Goal: Book appointment/travel/reservation

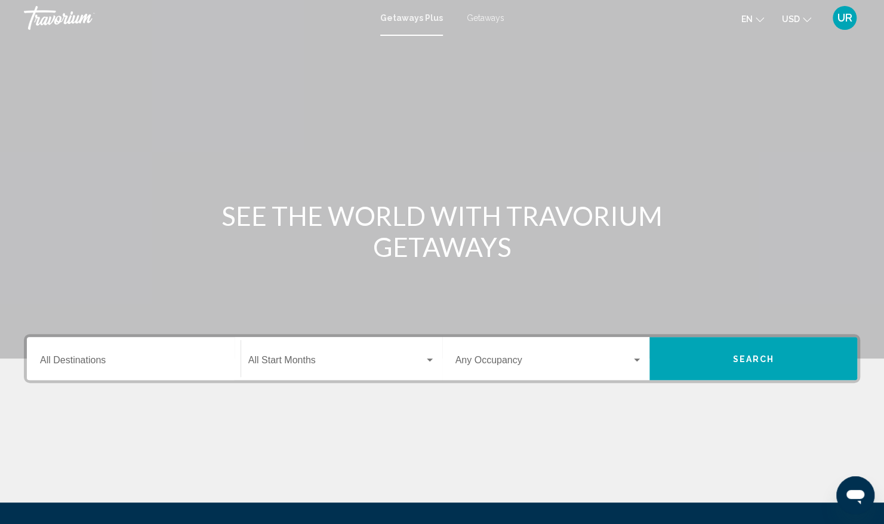
click at [483, 10] on div "Getaways Plus Getaways en English Español Français Italiano Português русский U…" at bounding box center [442, 17] width 884 height 25
click at [483, 14] on span "Getaways" at bounding box center [486, 18] width 38 height 10
click at [61, 357] on input "Destination All Destinations" at bounding box center [134, 362] width 188 height 11
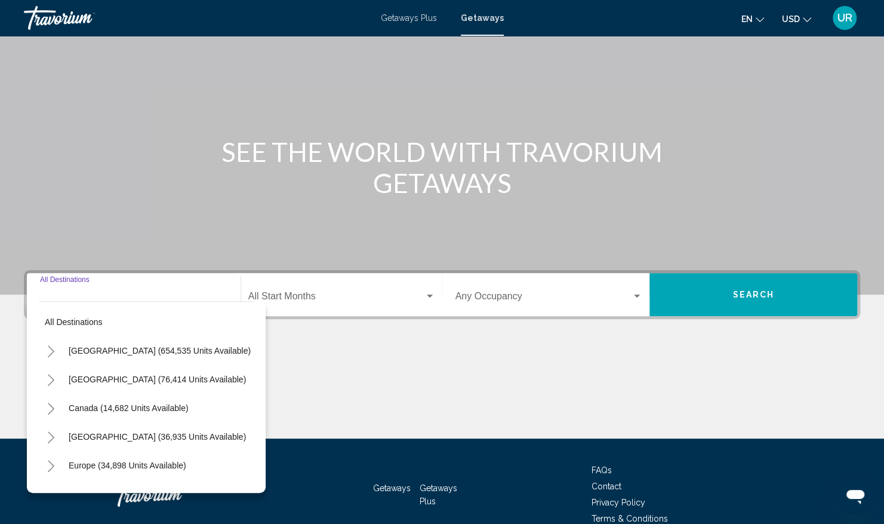
scroll to position [124, 0]
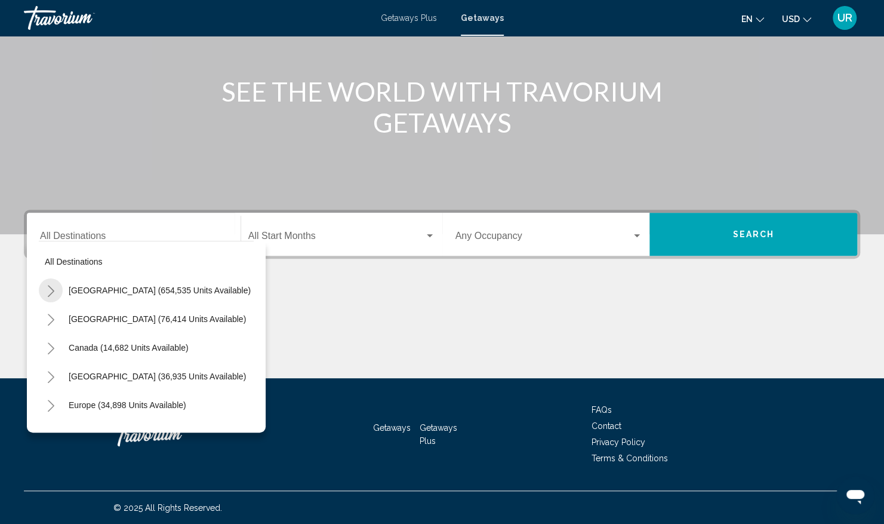
click at [59, 285] on button "Toggle United States (654,535 units available)" at bounding box center [51, 290] width 24 height 24
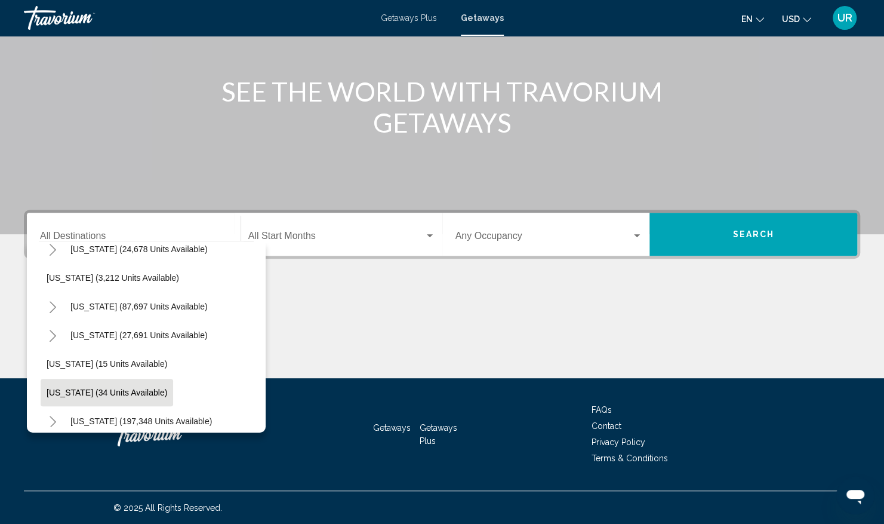
scroll to position [98, 11]
click at [55, 306] on icon "Toggle California (87,697 units available)" at bounding box center [52, 308] width 9 height 12
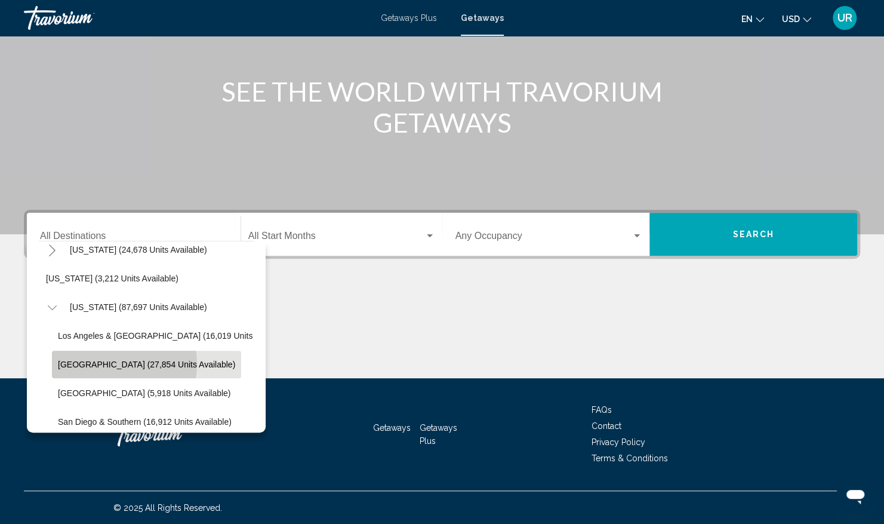
click at [99, 363] on span "[GEOGRAPHIC_DATA] (27,854 units available)" at bounding box center [146, 364] width 177 height 10
type input "**********"
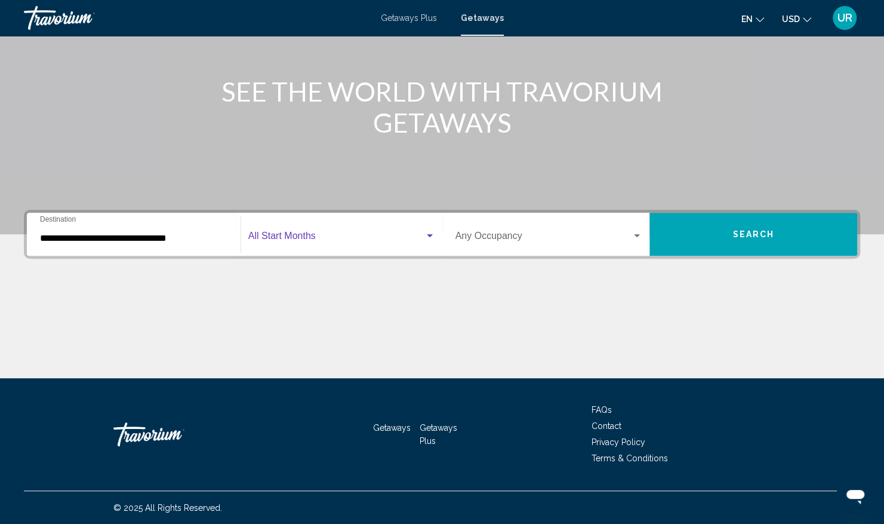
click at [429, 236] on div "Search widget" at bounding box center [430, 236] width 11 height 10
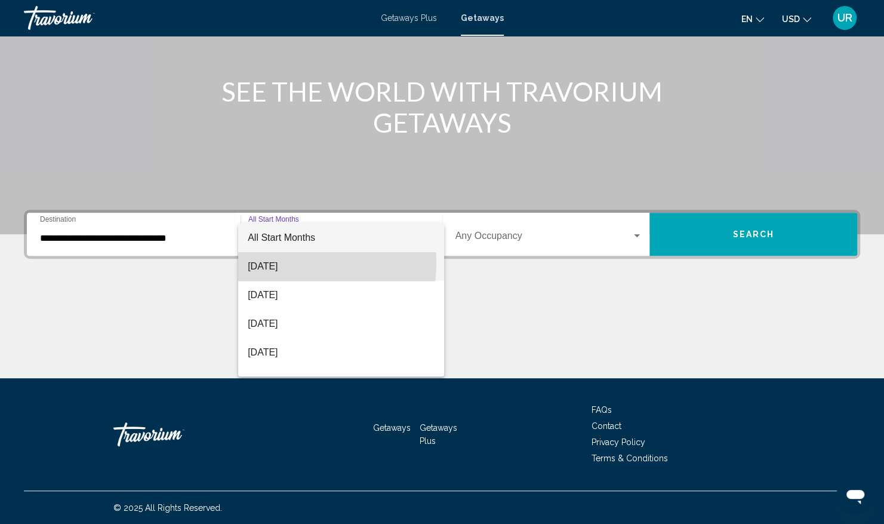
click at [285, 263] on span "[DATE]" at bounding box center [341, 266] width 187 height 29
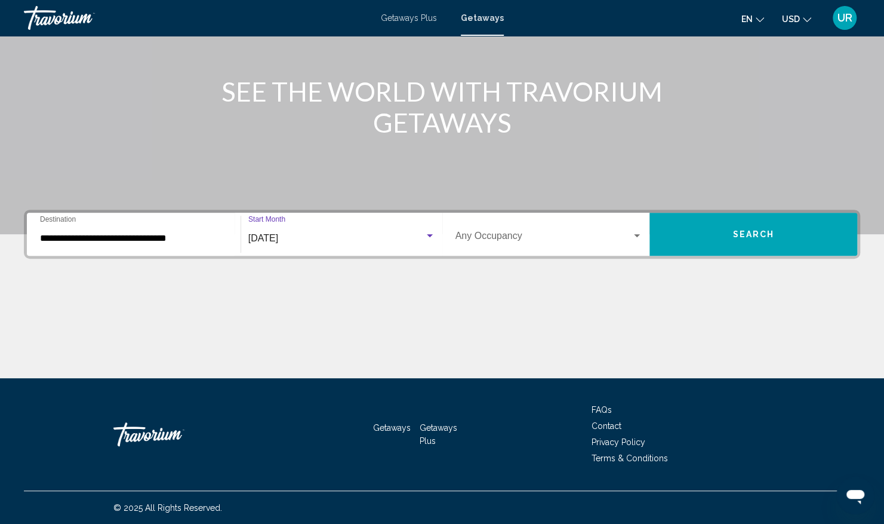
click at [754, 231] on span "Search" at bounding box center [754, 235] width 42 height 10
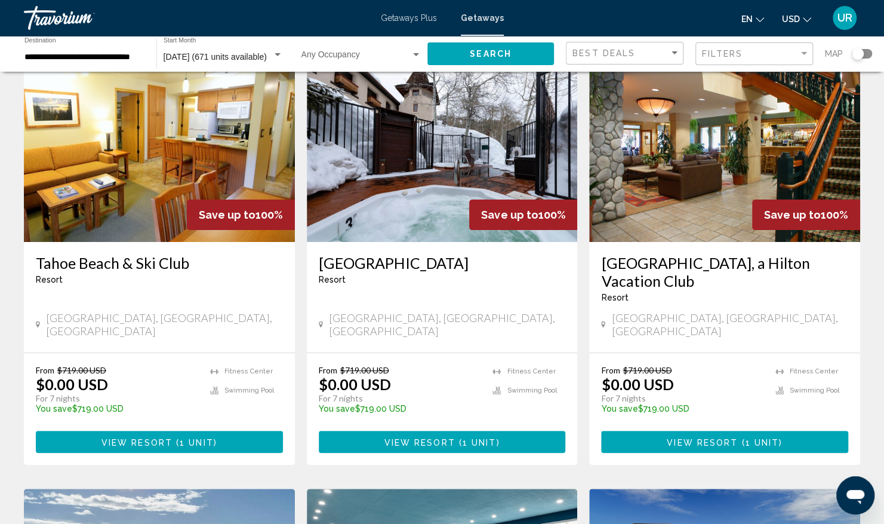
scroll to position [74, 0]
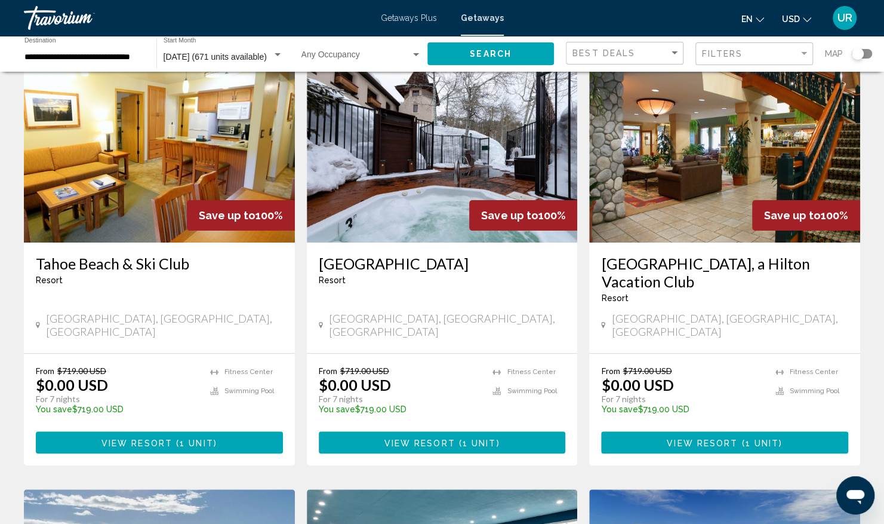
click at [142, 438] on span "View Resort" at bounding box center [137, 443] width 71 height 10
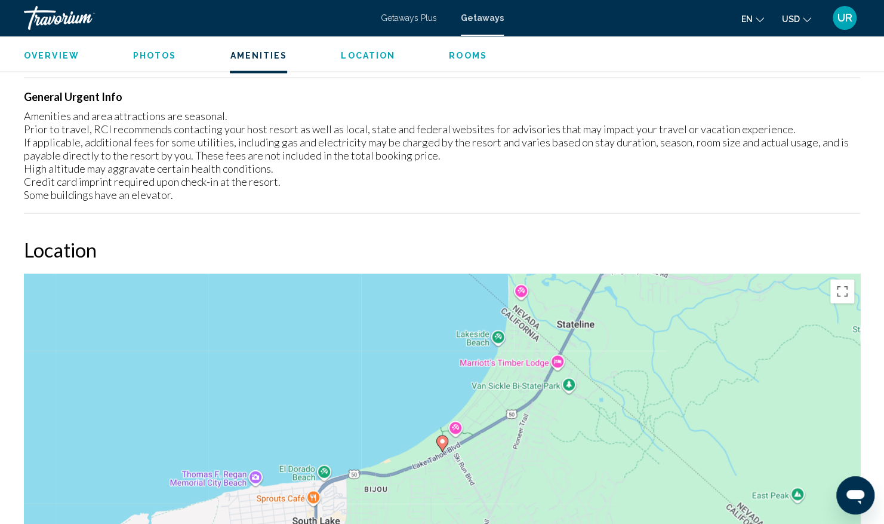
scroll to position [1526, 0]
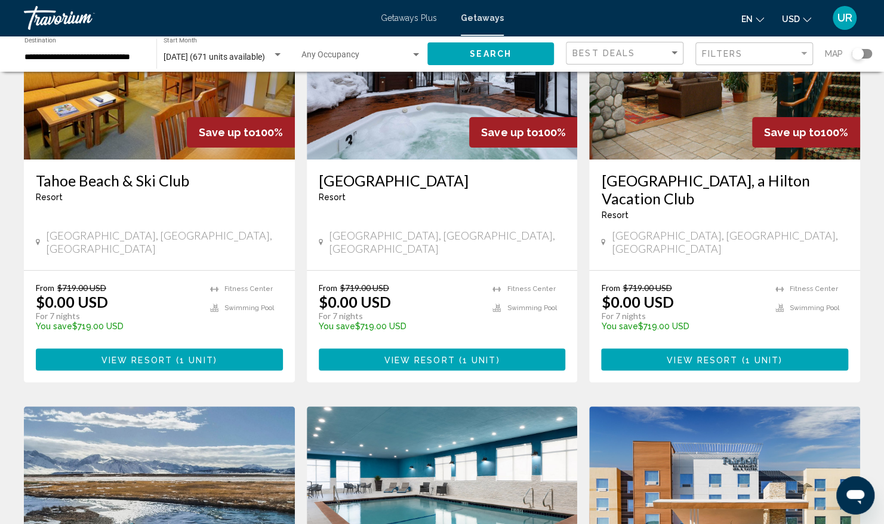
scroll to position [158, 0]
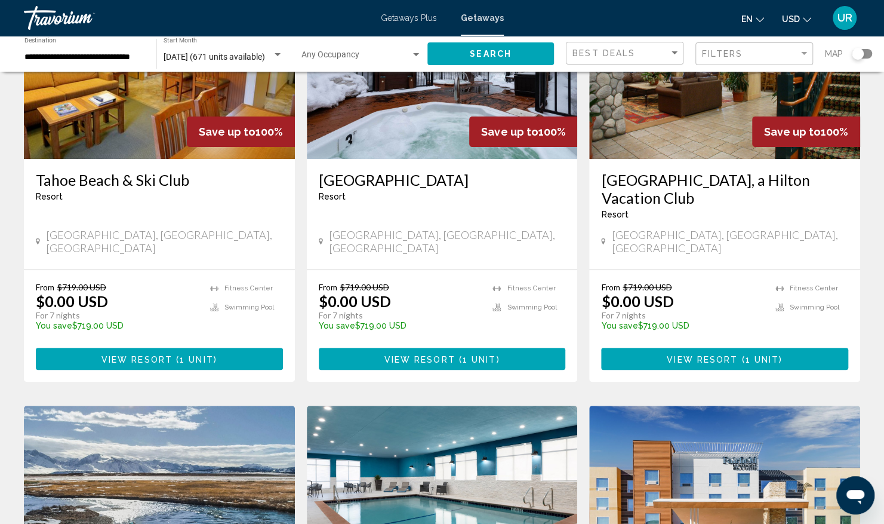
click at [738, 354] on span "Main content" at bounding box center [740, 359] width 4 height 10
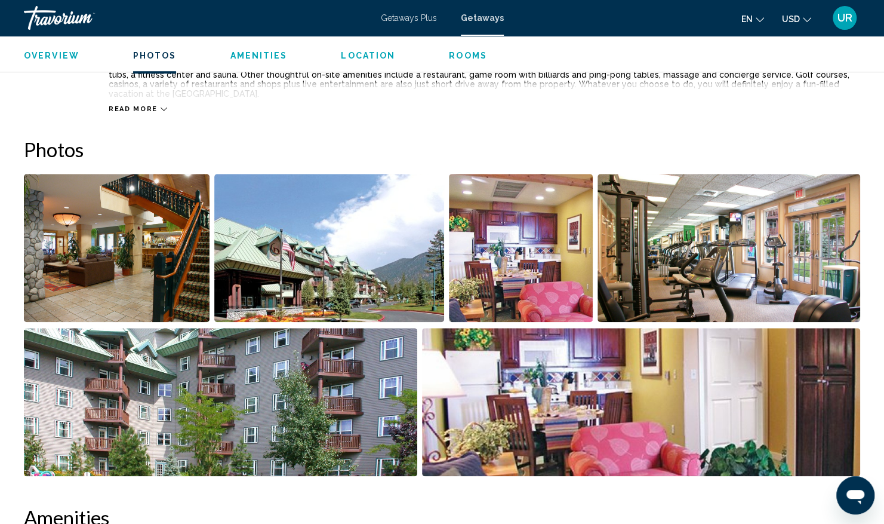
scroll to position [479, 0]
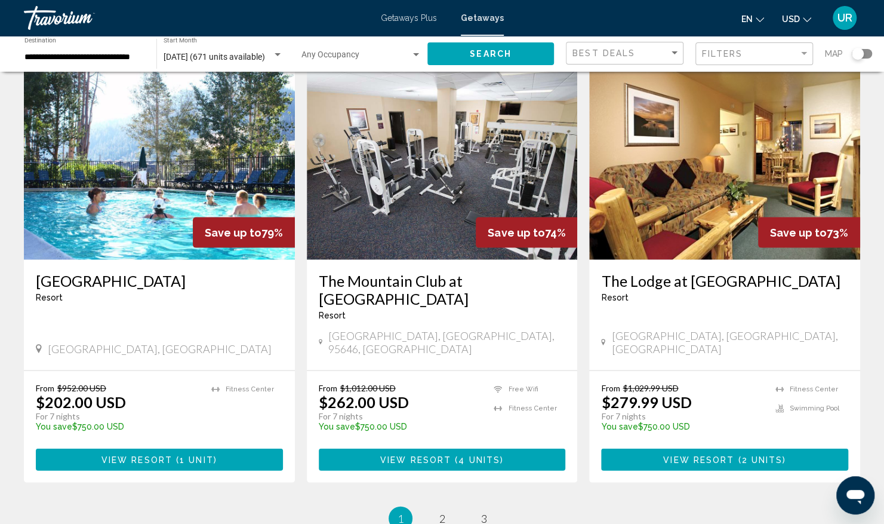
scroll to position [1408, 0]
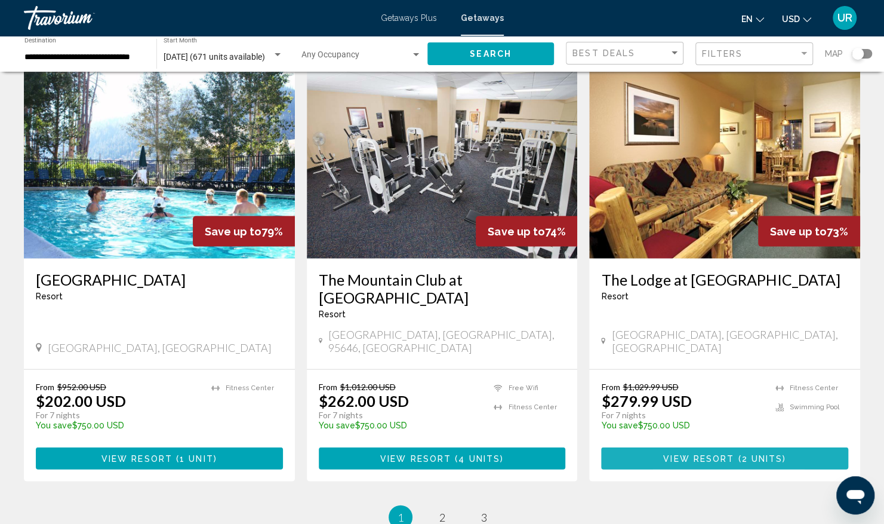
click at [675, 454] on span "View Resort" at bounding box center [698, 459] width 71 height 10
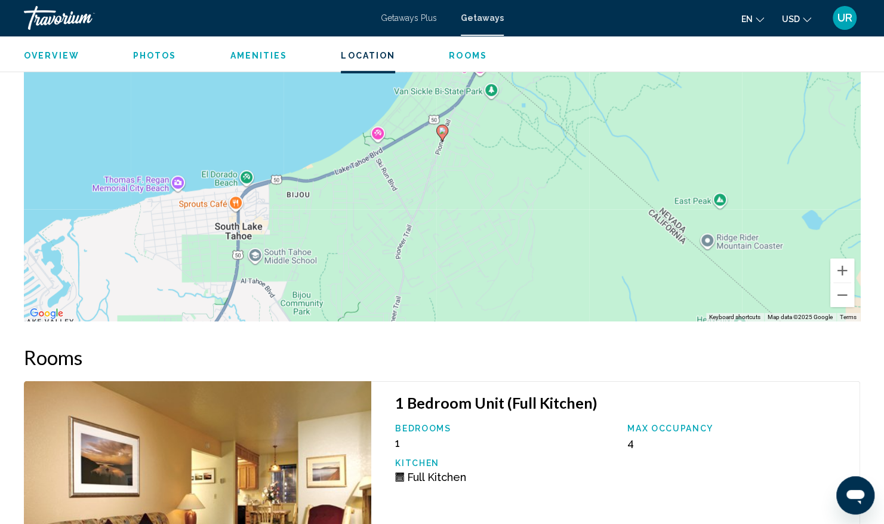
scroll to position [1839, 0]
